Goal: Navigation & Orientation: Find specific page/section

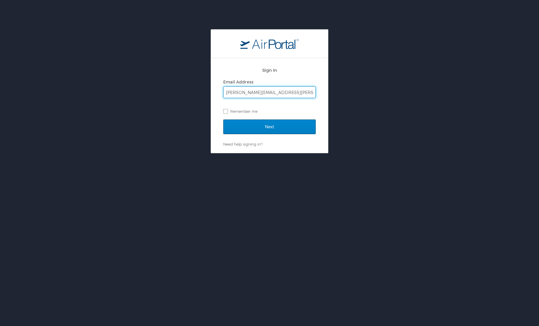
type input "monty.bess@i3-corps.com"
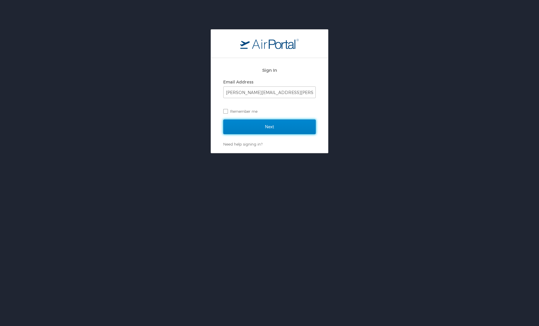
click at [265, 129] on input "Next" at bounding box center [269, 126] width 92 height 15
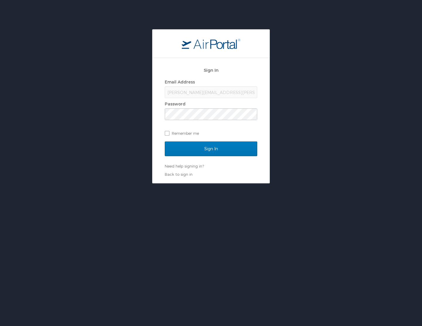
drag, startPoint x: 36, startPoint y: 42, endPoint x: 17, endPoint y: 32, distance: 21.1
click at [35, 42] on div "Sign In Email Address monty.bess@i3-corps.com Password Remember me Sign In Need…" at bounding box center [211, 106] width 422 height 154
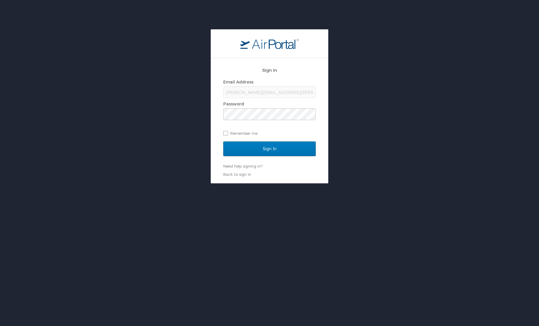
drag, startPoint x: 0, startPoint y: 15, endPoint x: 112, endPoint y: 8, distance: 112.0
click at [112, 8] on html "Sign In Email Address monty.bess@i3-corps.com Password Remember me Sign In Need…" at bounding box center [269, 177] width 539 height 355
click at [223, 141] on input "Sign In" at bounding box center [269, 148] width 92 height 15
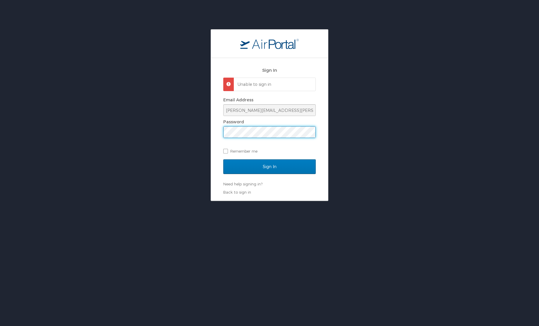
click at [223, 159] on input "Sign In" at bounding box center [269, 166] width 92 height 15
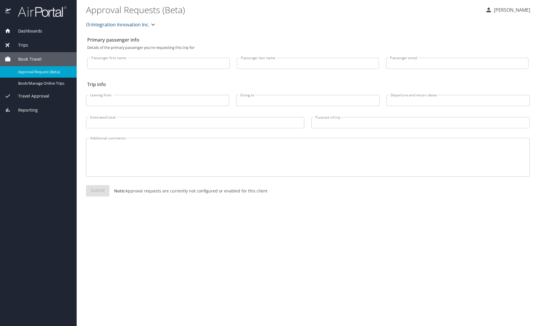
click at [39, 98] on span "Travel Approval" at bounding box center [30, 96] width 38 height 6
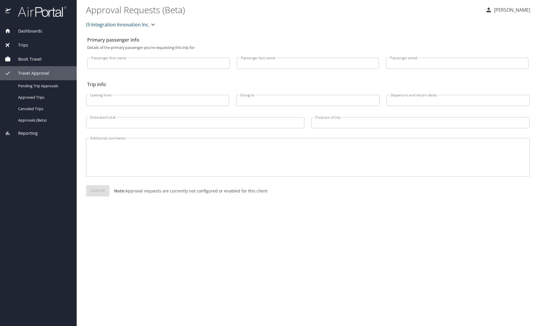
click at [40, 132] on div "Reporting" at bounding box center [38, 133] width 67 height 6
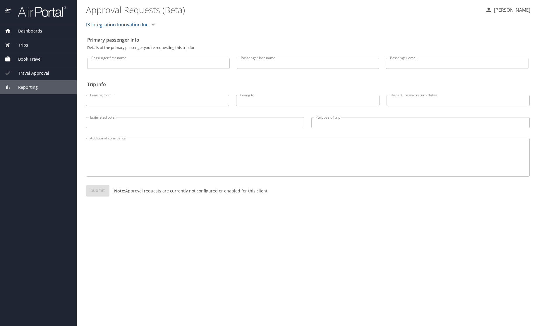
click at [41, 47] on div "Trips" at bounding box center [38, 45] width 67 height 6
